Goal: Task Accomplishment & Management: Use online tool/utility

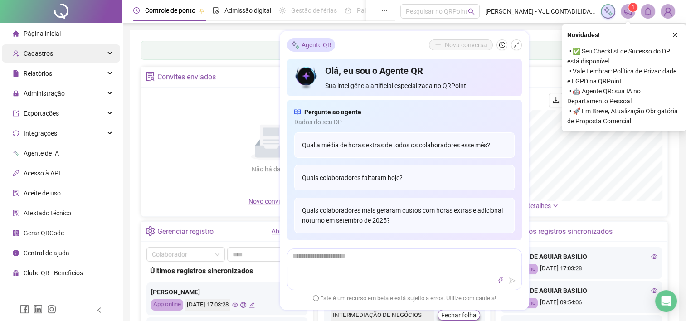
click at [46, 51] on span "Cadastros" at bounding box center [38, 53] width 29 height 7
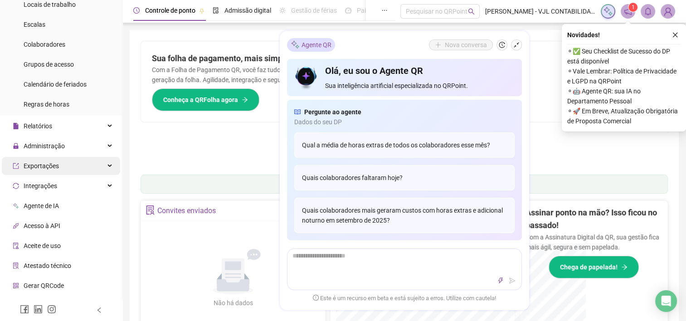
scroll to position [106, 0]
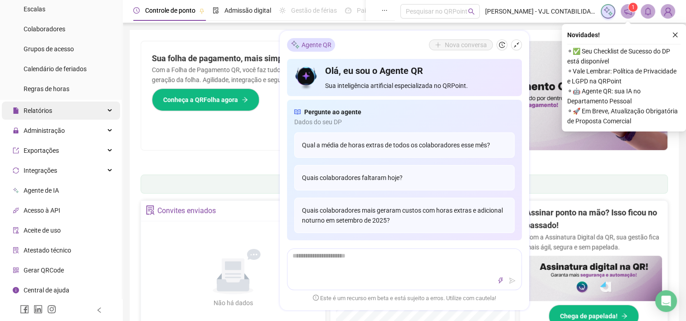
click at [62, 104] on div "Relatórios" at bounding box center [61, 111] width 118 height 18
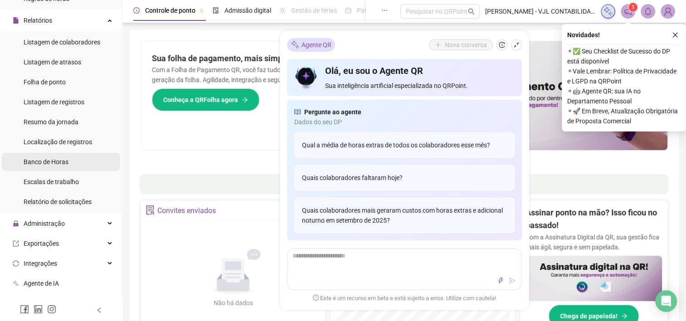
scroll to position [197, 0]
click at [72, 161] on li "Banco de Horas" at bounding box center [61, 161] width 118 height 18
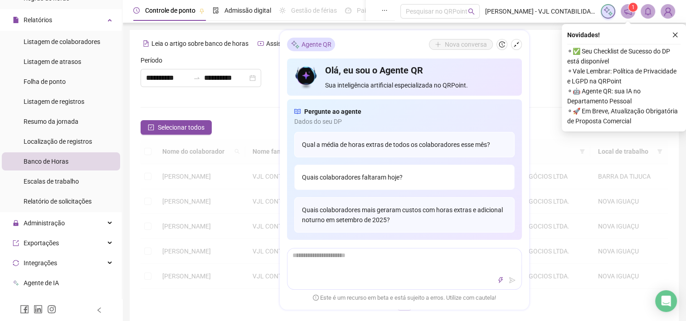
type input "**********"
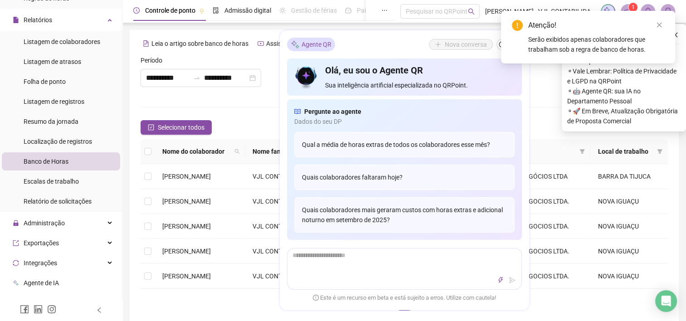
click at [58, 165] on span "Banco de Horas" at bounding box center [46, 161] width 45 height 7
click at [660, 25] on icon "close" at bounding box center [659, 25] width 6 height 6
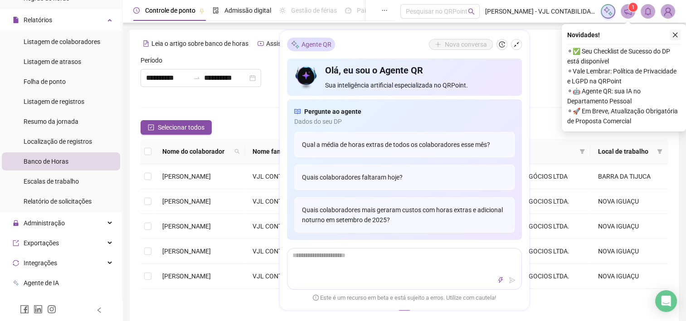
click at [675, 36] on icon "close" at bounding box center [675, 35] width 6 height 6
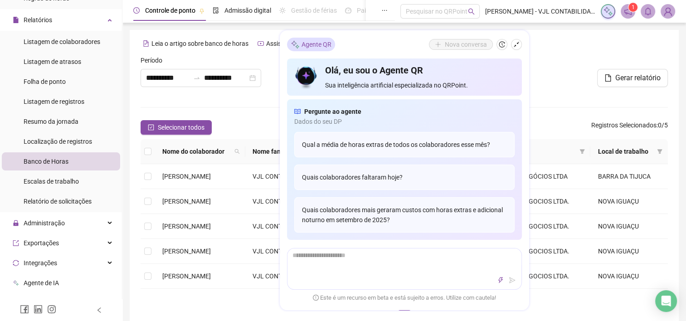
click at [516, 46] on icon "shrink" at bounding box center [516, 45] width 6 height 6
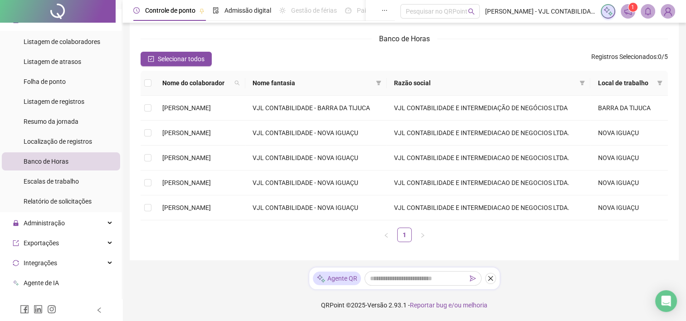
scroll to position [91, 0]
click at [175, 54] on span "Selecionar todos" at bounding box center [181, 59] width 47 height 10
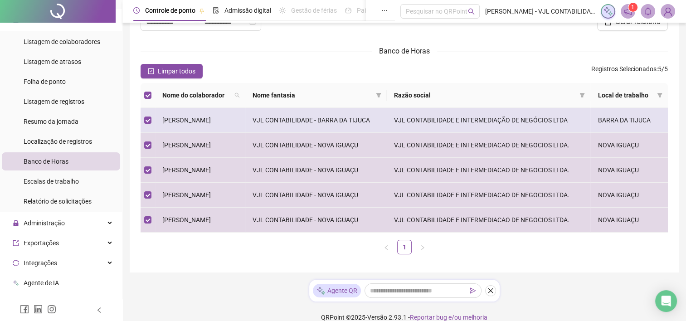
scroll to position [0, 0]
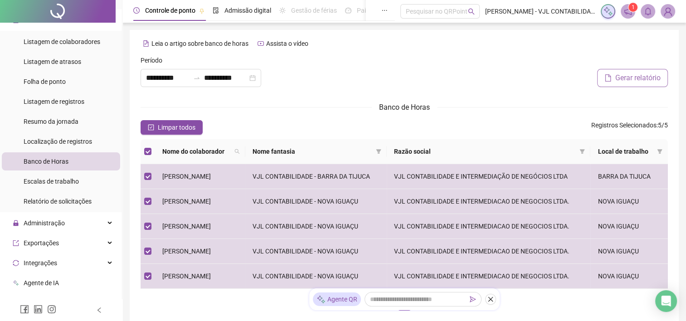
click at [629, 83] on span "Gerar relatório" at bounding box center [637, 78] width 45 height 11
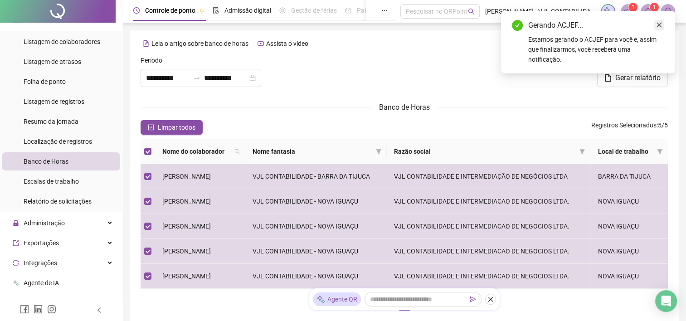
click at [660, 25] on icon "close" at bounding box center [659, 25] width 6 height 6
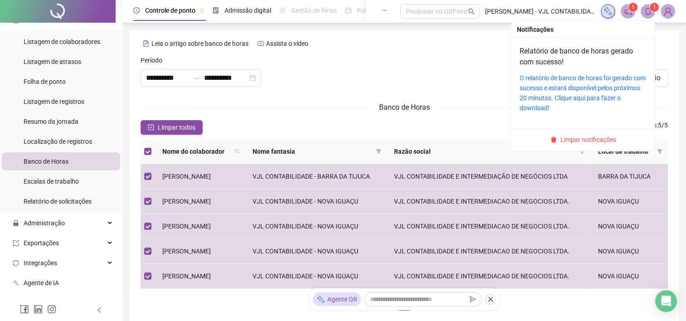
click at [650, 12] on icon "bell" at bounding box center [648, 11] width 6 height 8
click at [560, 78] on link "O relatório de banco de horas foi gerado com sucesso e estará disponível pelos …" at bounding box center [583, 92] width 126 height 37
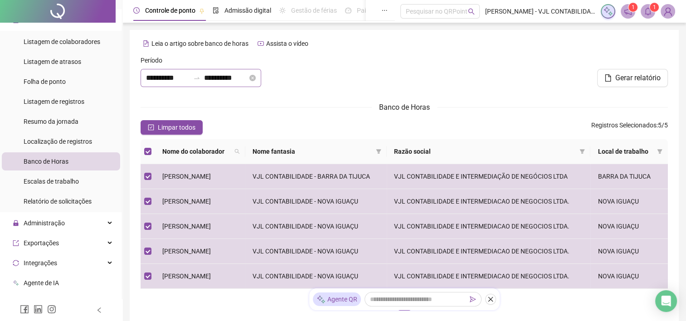
click at [261, 78] on div "**********" at bounding box center [201, 78] width 121 height 18
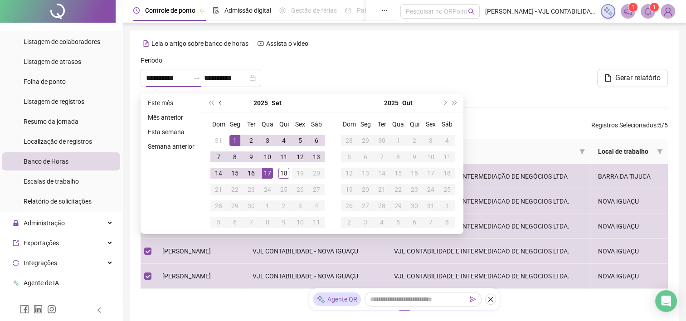
click at [218, 105] on button "prev-year" at bounding box center [221, 103] width 10 height 18
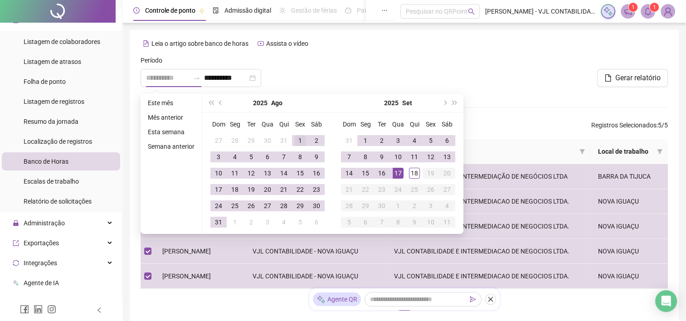
type input "**********"
click at [297, 141] on div "1" at bounding box center [300, 140] width 11 height 11
type input "**********"
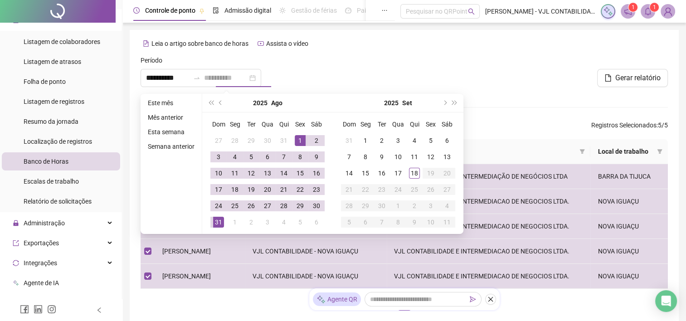
click at [215, 222] on div "31" at bounding box center [218, 222] width 11 height 11
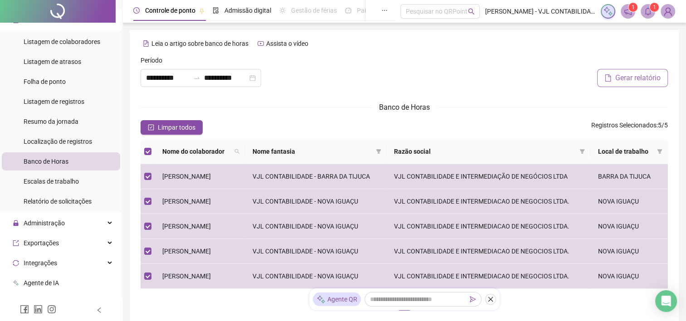
click at [620, 79] on span "Gerar relatório" at bounding box center [637, 78] width 45 height 11
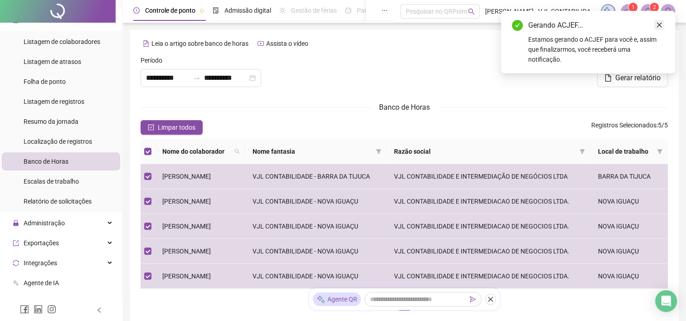
click at [660, 25] on icon "close" at bounding box center [659, 25] width 6 height 6
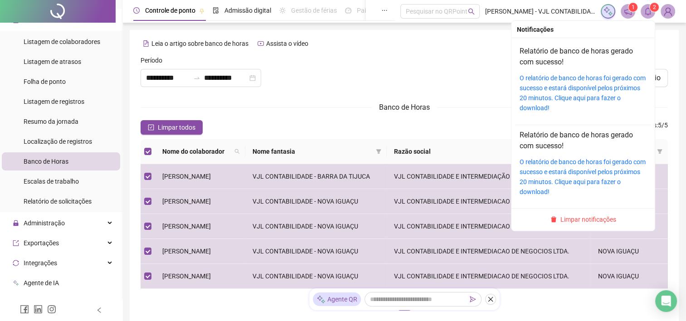
click at [650, 11] on icon "bell" at bounding box center [648, 11] width 6 height 8
click at [578, 80] on link "O relatório de banco de horas foi gerado com sucesso e estará disponível pelos …" at bounding box center [583, 92] width 126 height 37
